Goal: Task Accomplishment & Management: Manage account settings

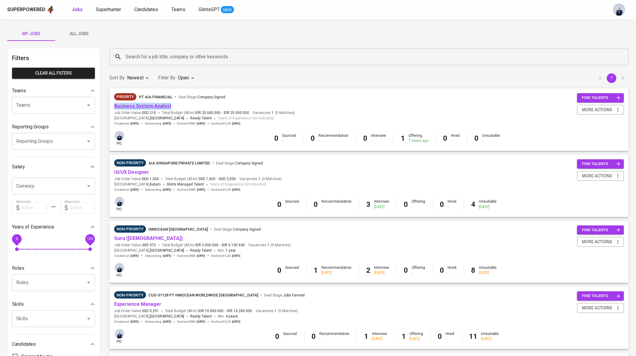
click at [150, 107] on link "Business System Analyst" at bounding box center [142, 106] width 57 height 6
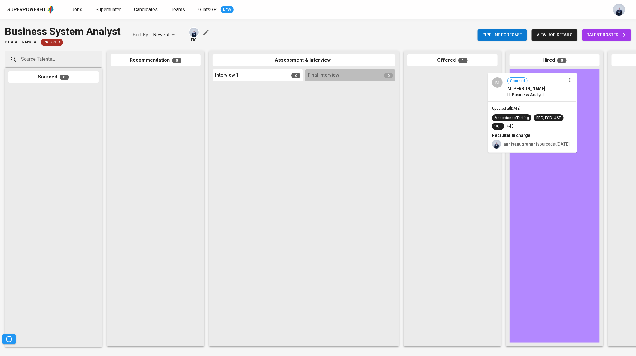
drag, startPoint x: 442, startPoint y: 110, endPoint x: 532, endPoint y: 115, distance: 90.3
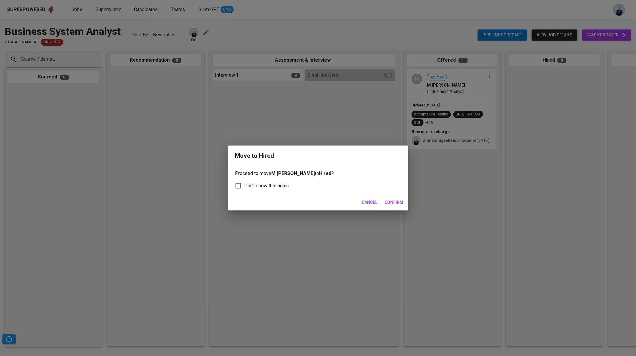
click at [371, 203] on span "Cancel" at bounding box center [370, 203] width 16 height 8
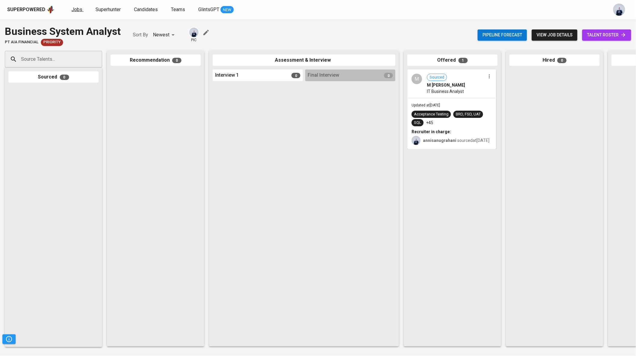
click at [75, 6] on link "Jobs" at bounding box center [78, 10] width 12 height 8
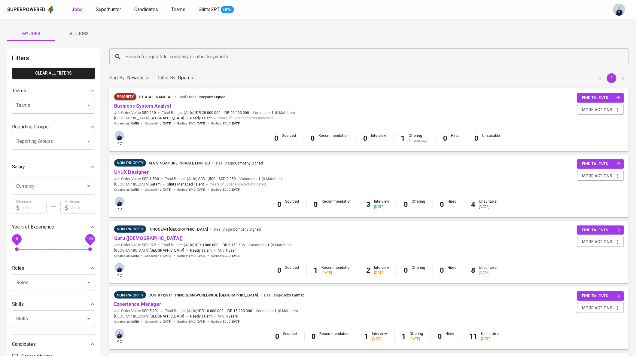
click at [135, 172] on link "UI/UX Designer" at bounding box center [131, 172] width 35 height 6
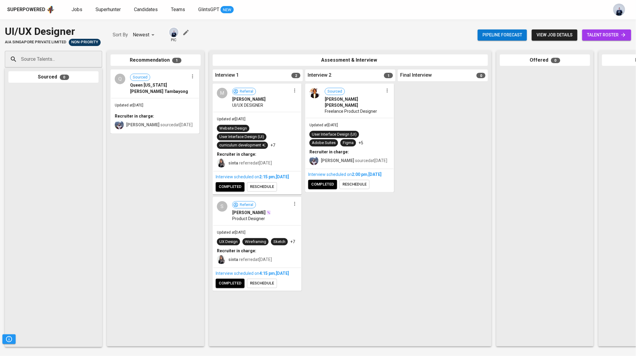
click at [195, 75] on icon "button" at bounding box center [193, 76] width 6 height 6
click at [209, 116] on span "Move to unsuitable" at bounding box center [210, 114] width 32 height 5
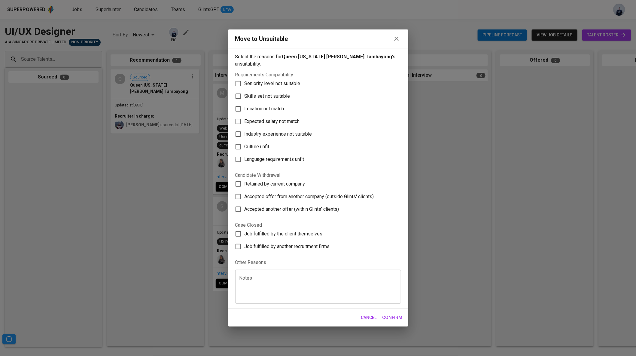
click at [261, 144] on span "Culture unfit" at bounding box center [257, 146] width 25 height 7
click at [245, 144] on input "Culture unfit" at bounding box center [238, 146] width 13 height 13
click at [261, 143] on span "Culture unfit" at bounding box center [257, 146] width 25 height 7
click at [245, 142] on input "Culture unfit" at bounding box center [238, 146] width 13 height 13
checkbox input "false"
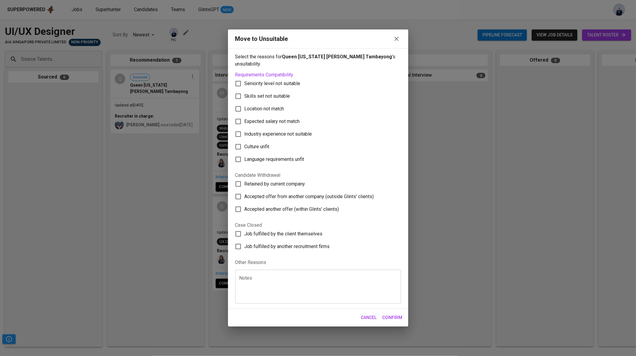
click at [274, 82] on span "Seniority level not suitable" at bounding box center [273, 83] width 56 height 7
click at [245, 82] on input "Seniority level not suitable" at bounding box center [238, 83] width 13 height 13
checkbox input "true"
click at [391, 313] on span "Confirm" at bounding box center [393, 317] width 20 height 8
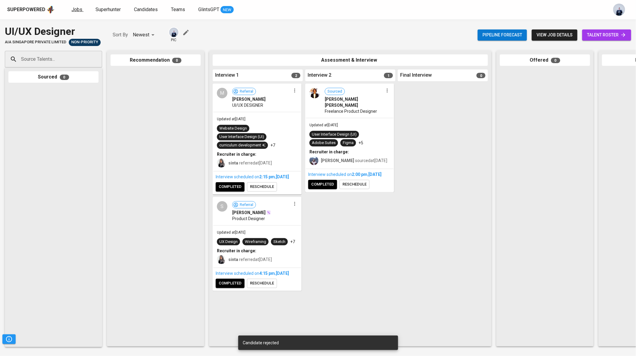
click at [78, 9] on span "Jobs" at bounding box center [77, 10] width 11 height 6
